Goal: Information Seeking & Learning: Learn about a topic

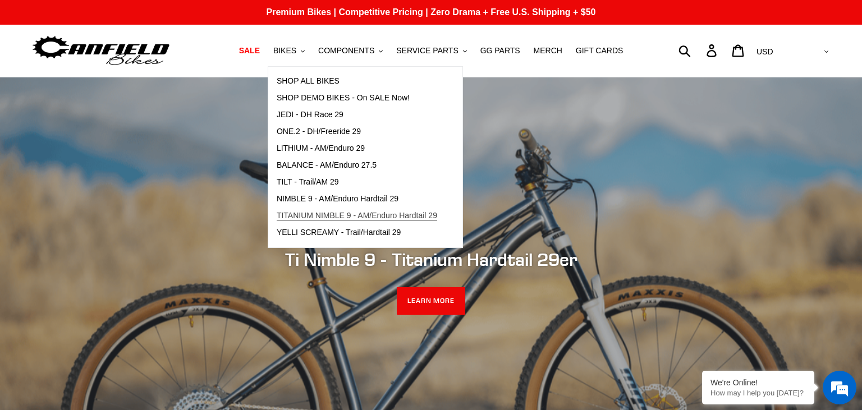
click at [337, 217] on span "TITANIUM NIMBLE 9 - AM/Enduro Hardtail 29" at bounding box center [357, 216] width 160 height 10
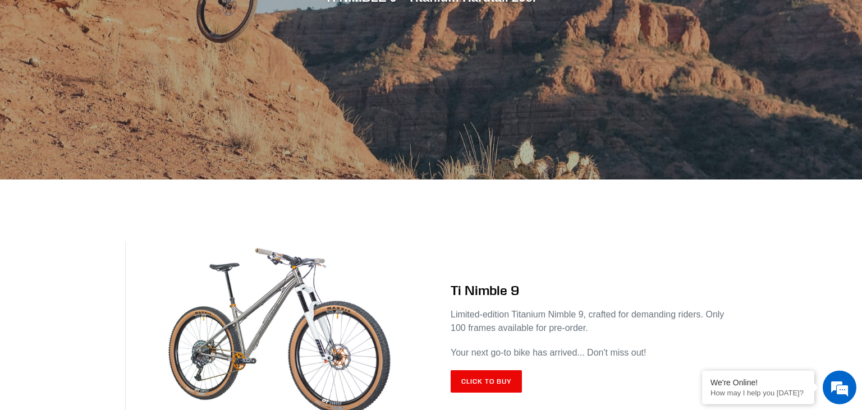
scroll to position [355, 0]
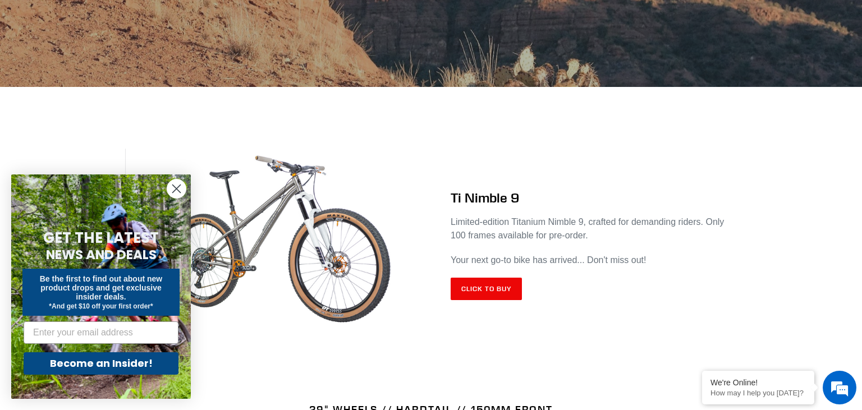
click at [177, 191] on icon "Close dialog" at bounding box center [177, 189] width 20 height 20
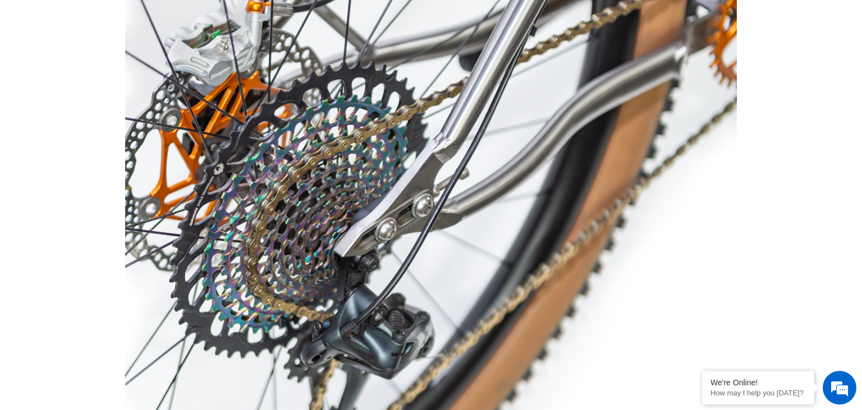
scroll to position [4716, 0]
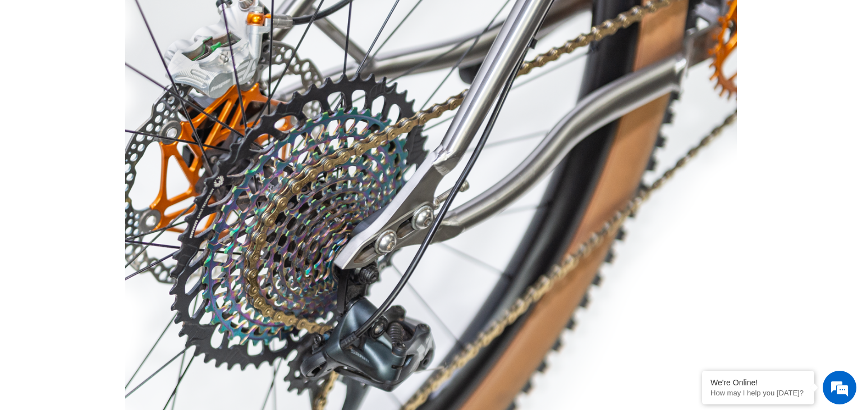
drag, startPoint x: 854, startPoint y: 281, endPoint x: 838, endPoint y: 226, distance: 57.7
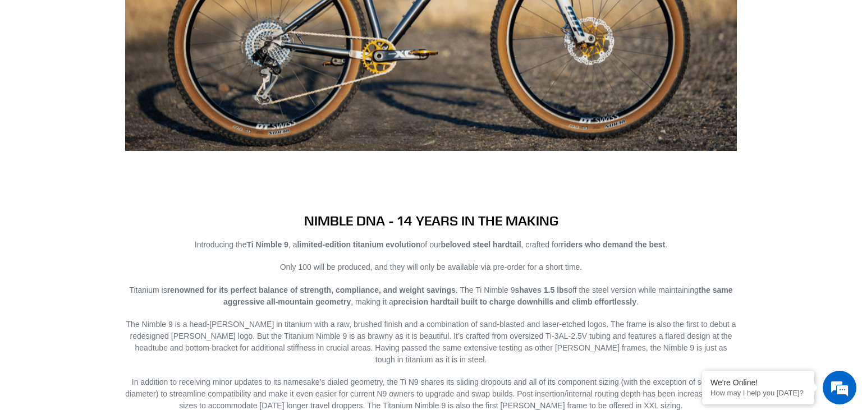
scroll to position [1182, 0]
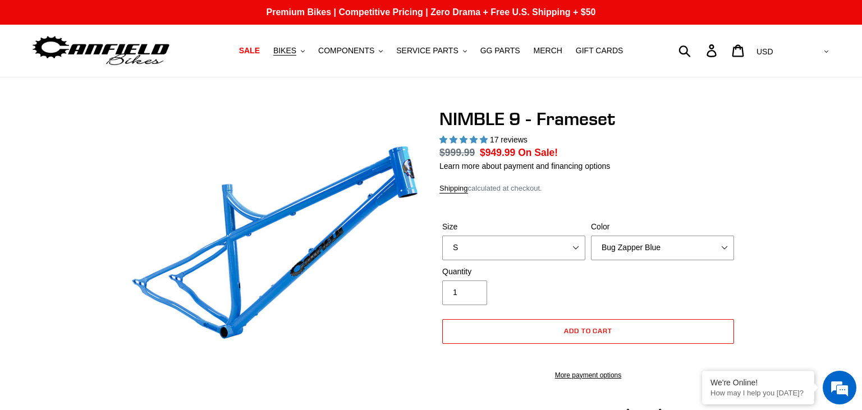
select select "highest-rating"
click at [296, 53] on span "BIKES" at bounding box center [284, 51] width 23 height 10
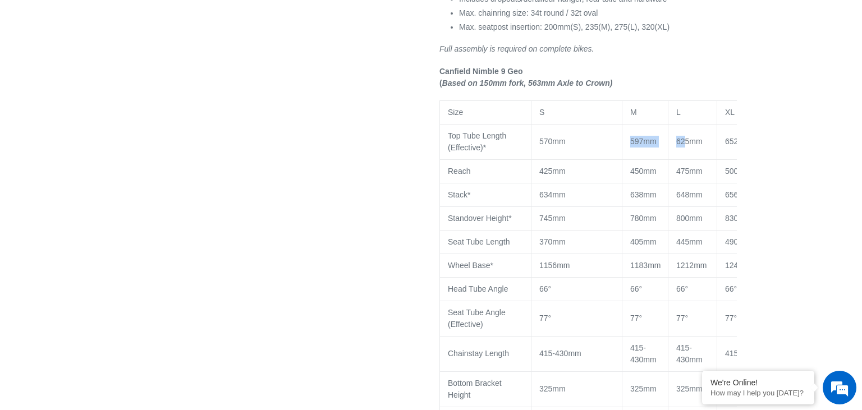
drag, startPoint x: 685, startPoint y: 169, endPoint x: 570, endPoint y: 171, distance: 115.1
click at [570, 159] on tr "Top Tube Length (Effective)* 570mm 597mm 625mm 652mm" at bounding box center [615, 141] width 350 height 35
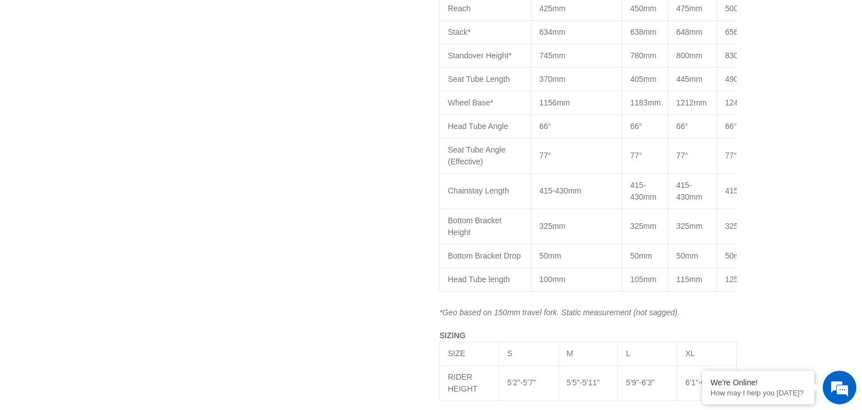
scroll to position [1066, 0]
